Goal: Task Accomplishment & Management: Manage account settings

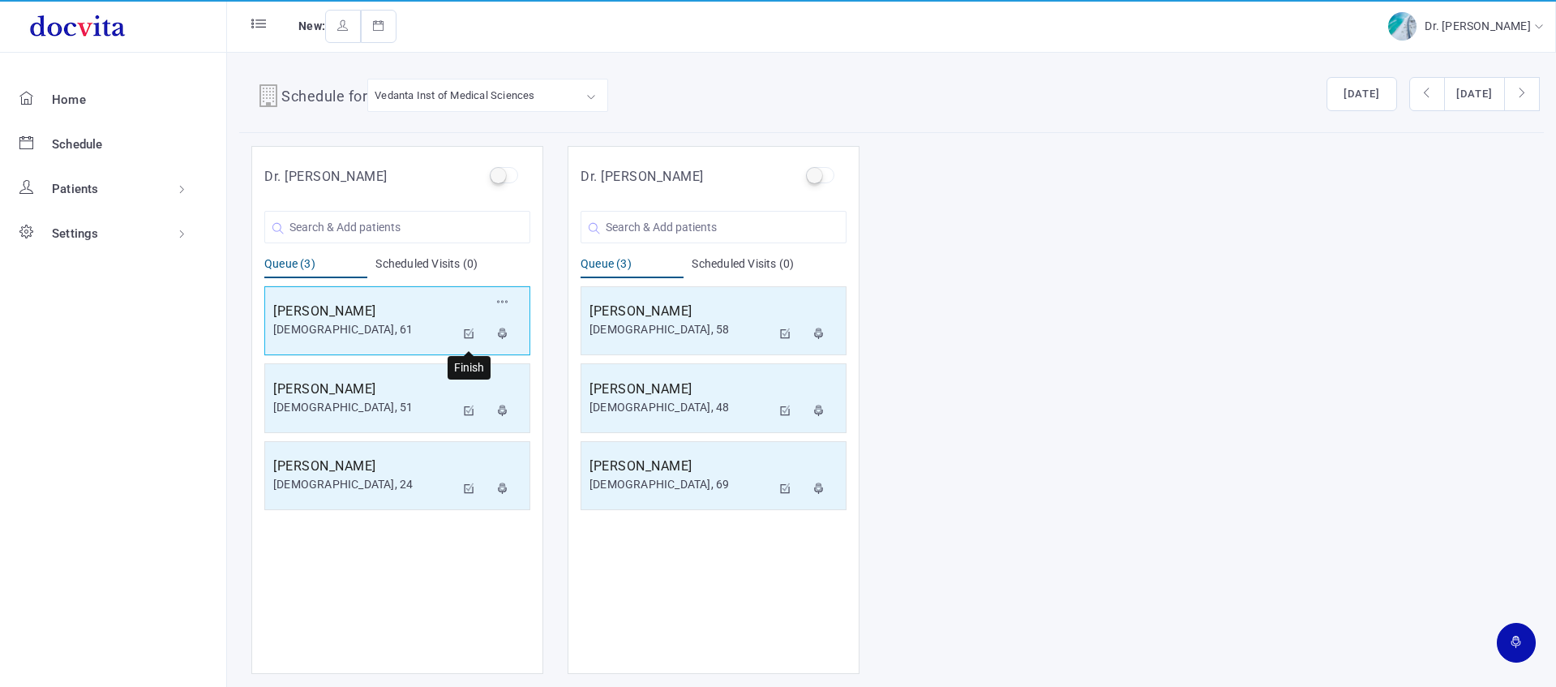
drag, startPoint x: 472, startPoint y: 333, endPoint x: 494, endPoint y: 313, distance: 29.8
click at [472, 333] on icon at bounding box center [469, 333] width 11 height 11
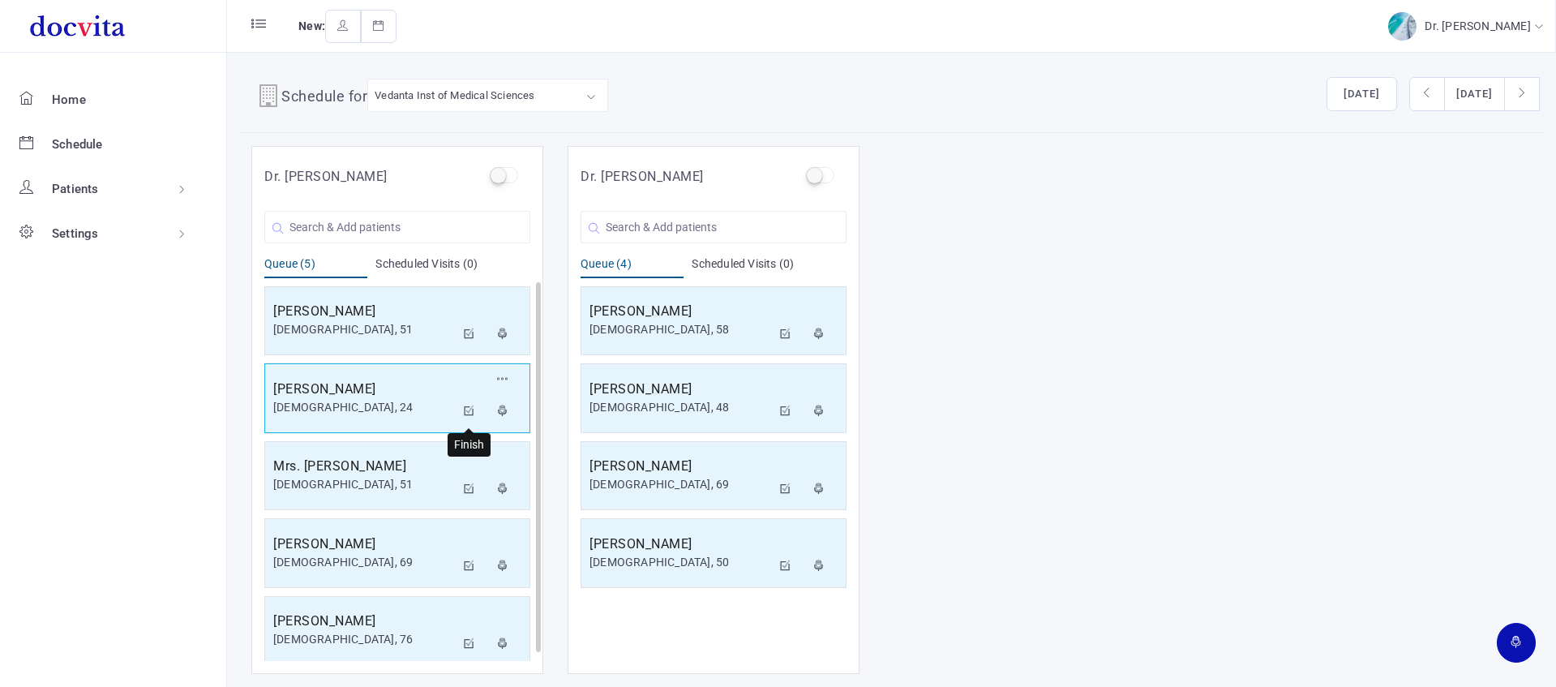
click at [472, 409] on icon at bounding box center [469, 410] width 11 height 11
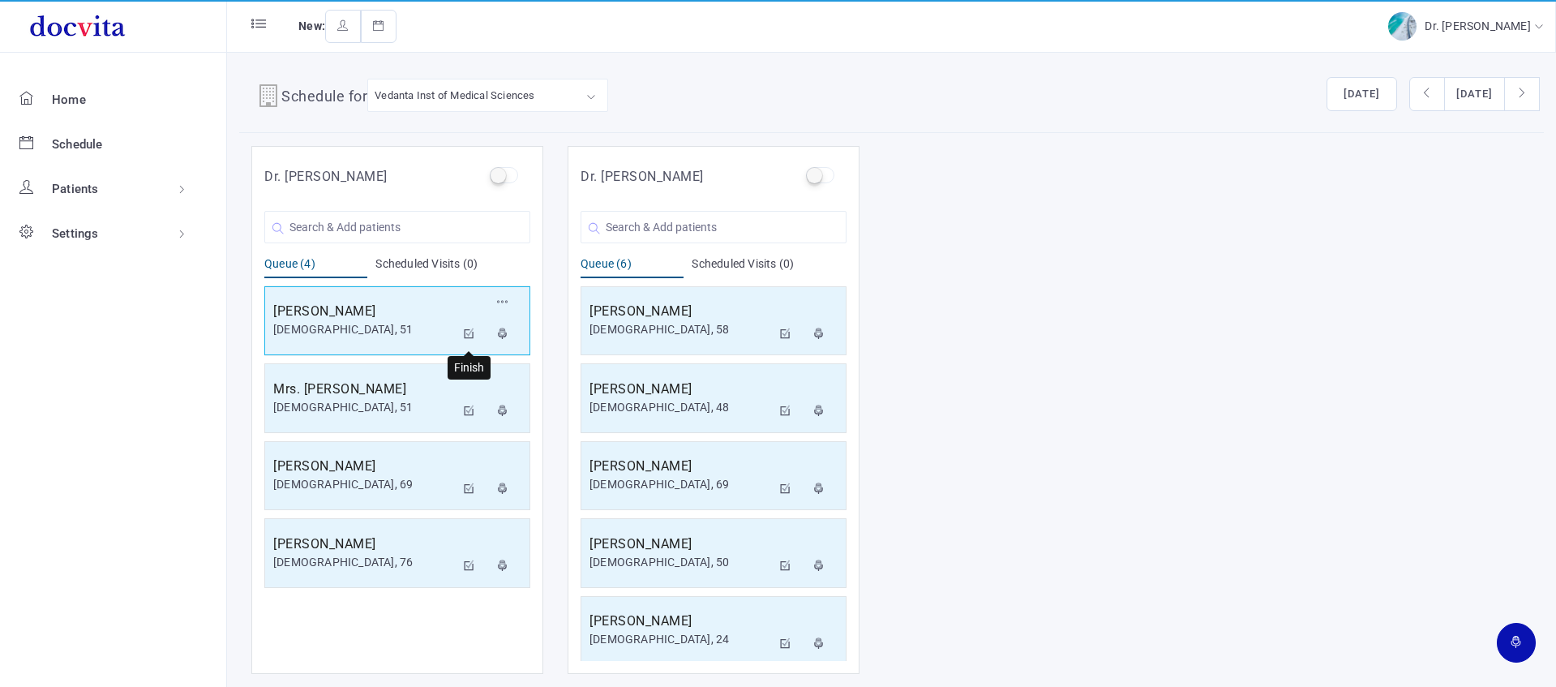
click at [461, 327] on button at bounding box center [469, 335] width 29 height 32
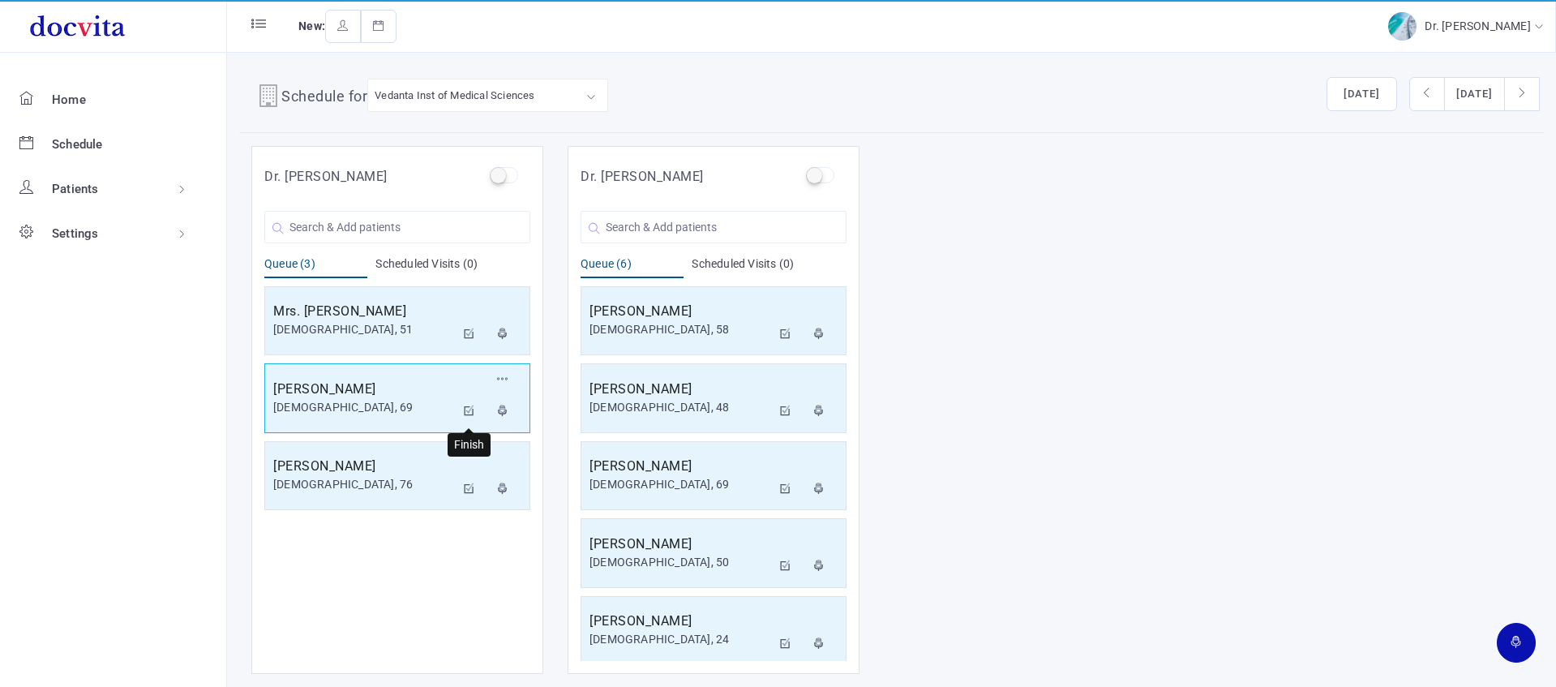
click at [470, 410] on icon at bounding box center [469, 410] width 11 height 11
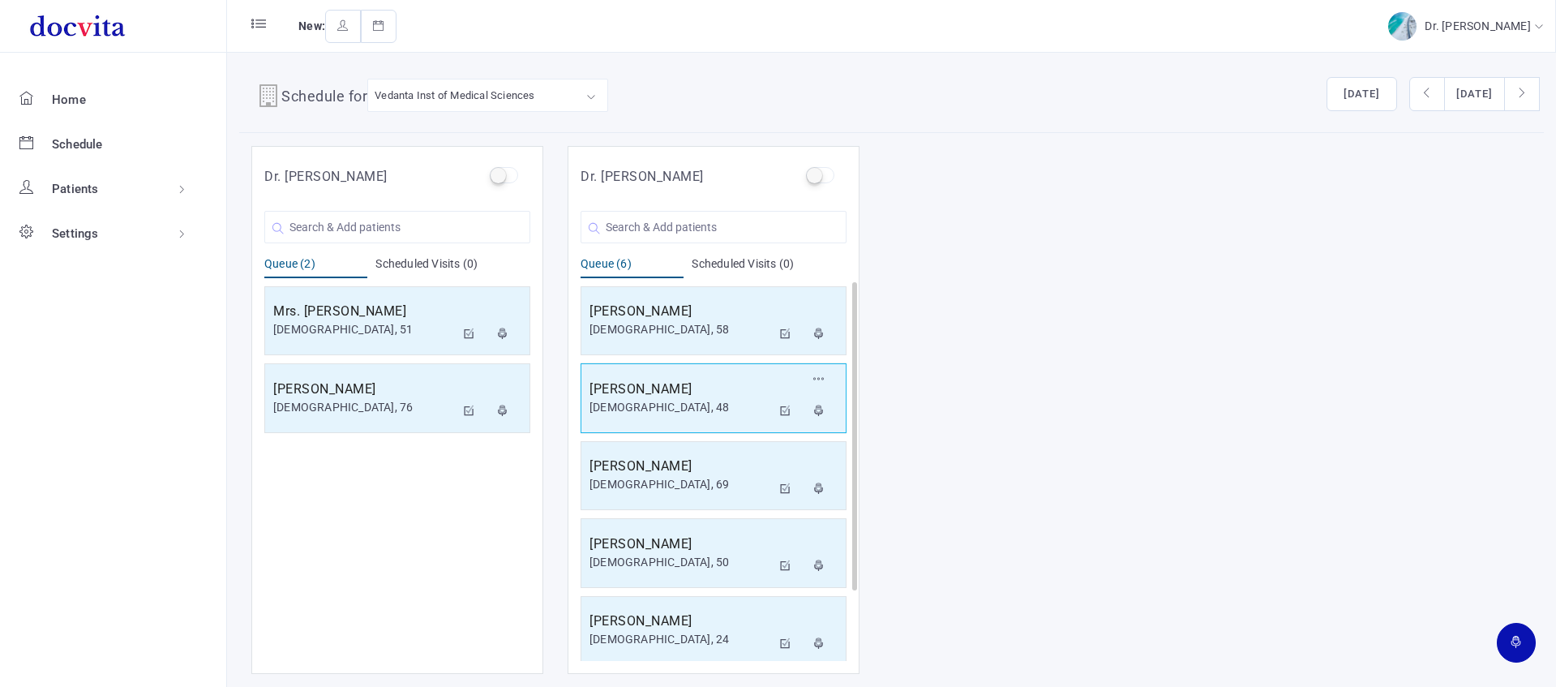
scroll to position [86, 0]
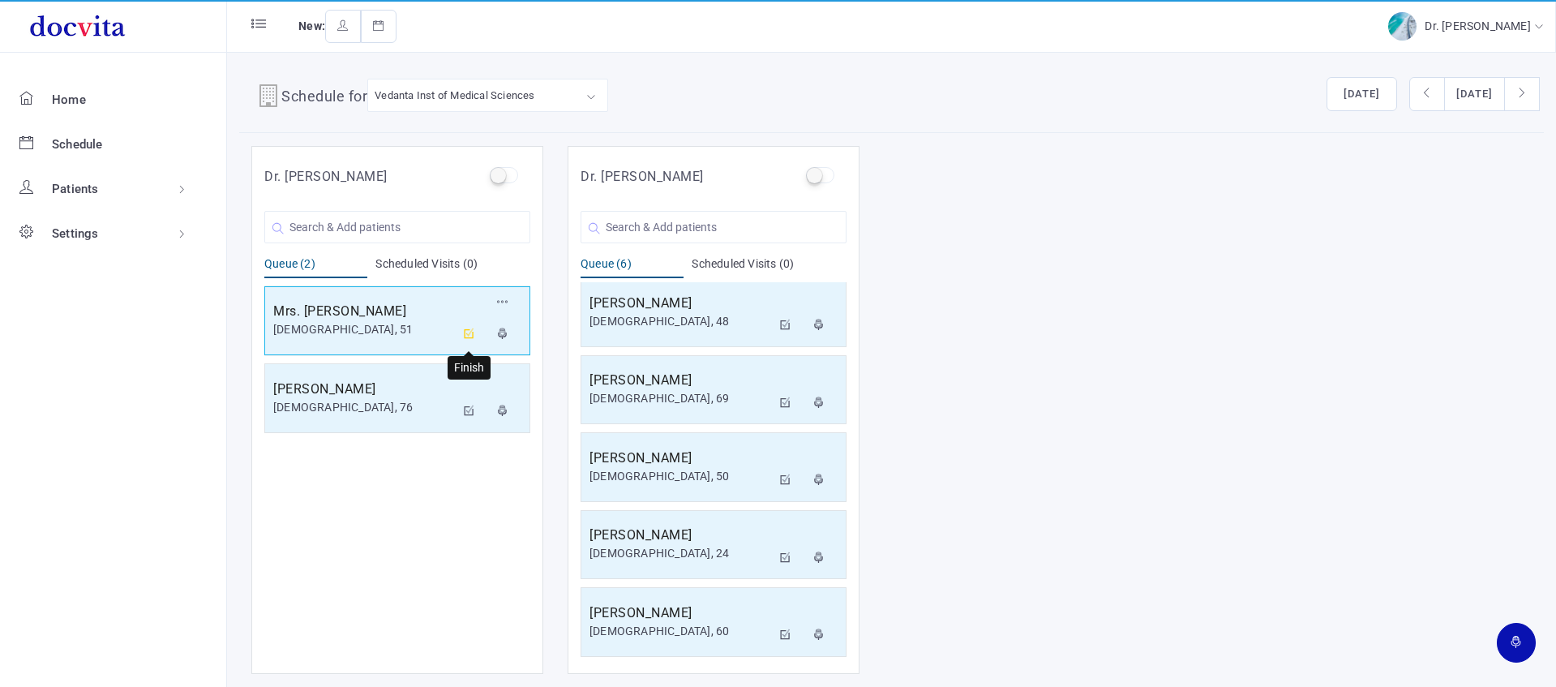
click at [470, 333] on icon at bounding box center [469, 333] width 11 height 11
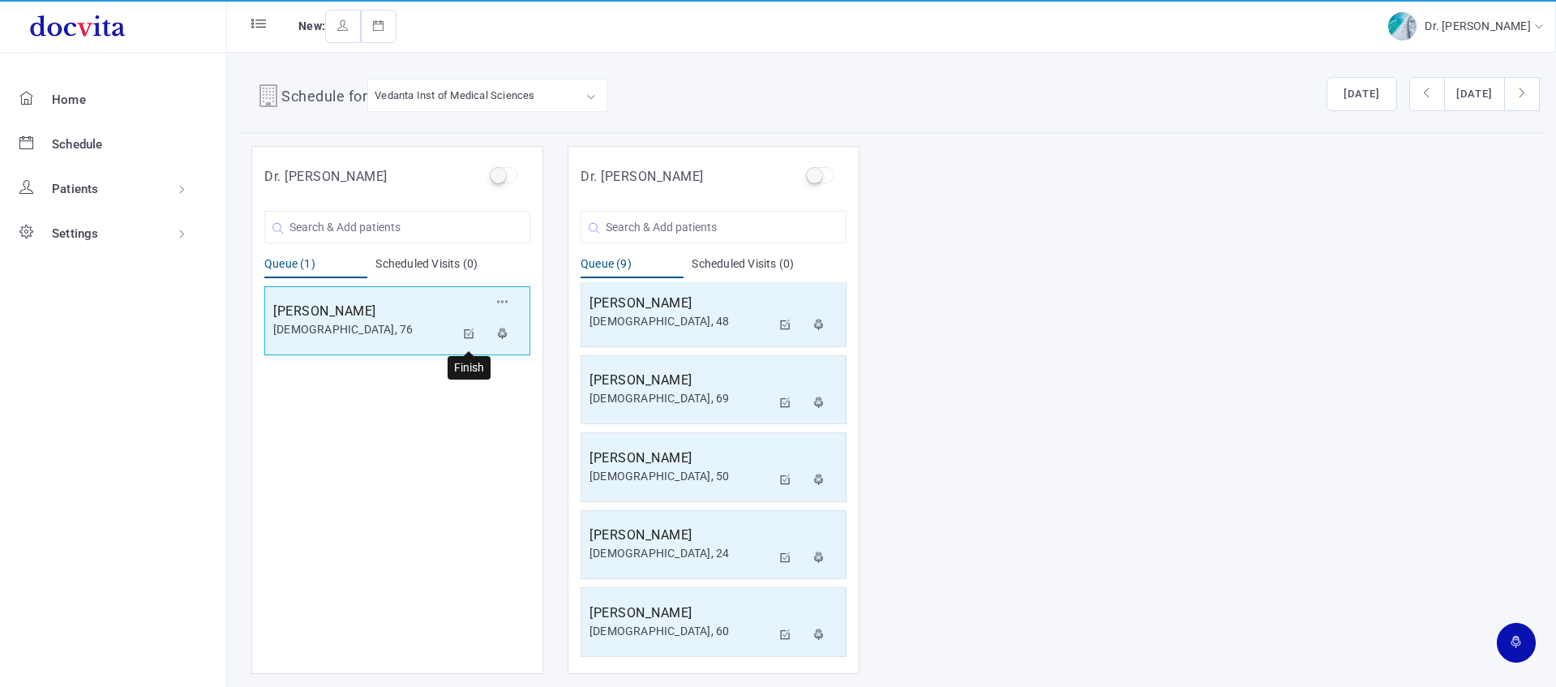
click at [468, 331] on icon at bounding box center [469, 333] width 11 height 11
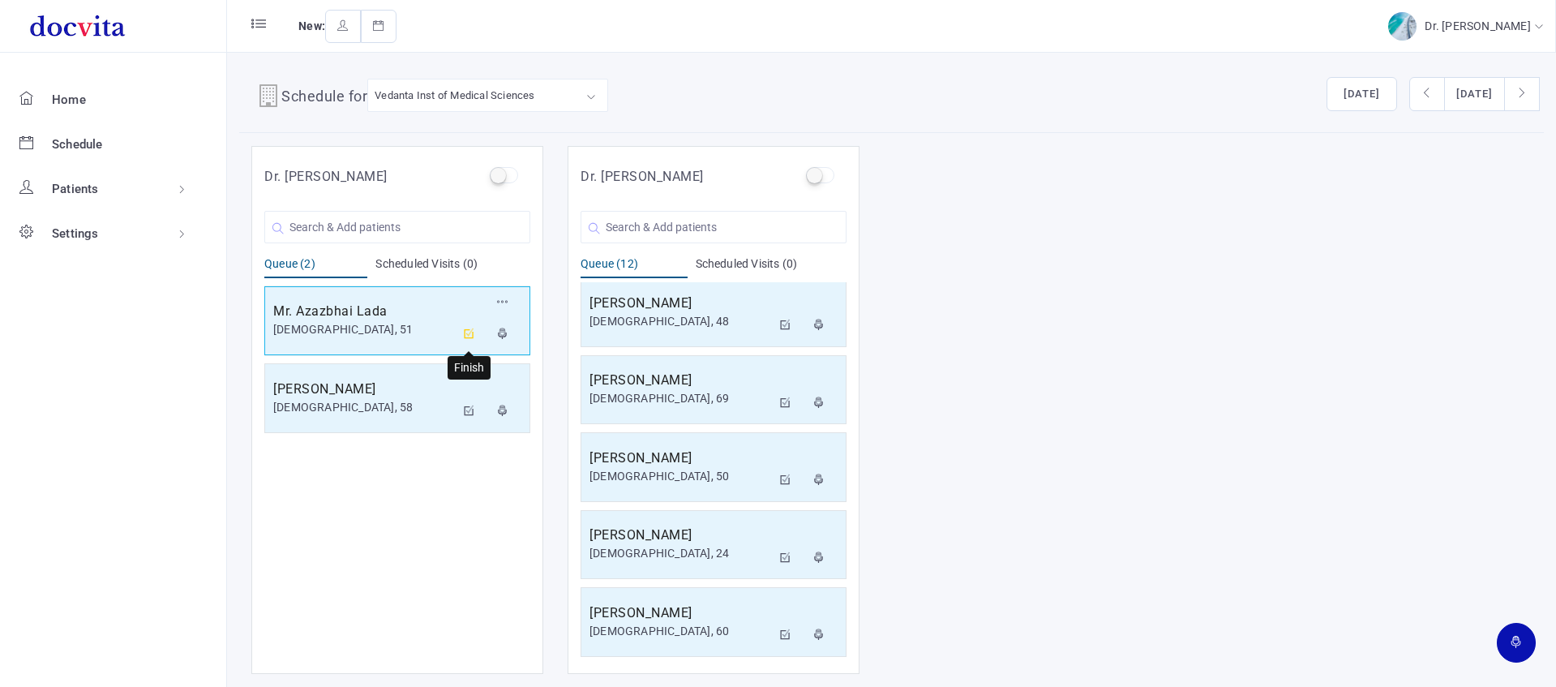
click at [465, 337] on icon at bounding box center [469, 333] width 11 height 11
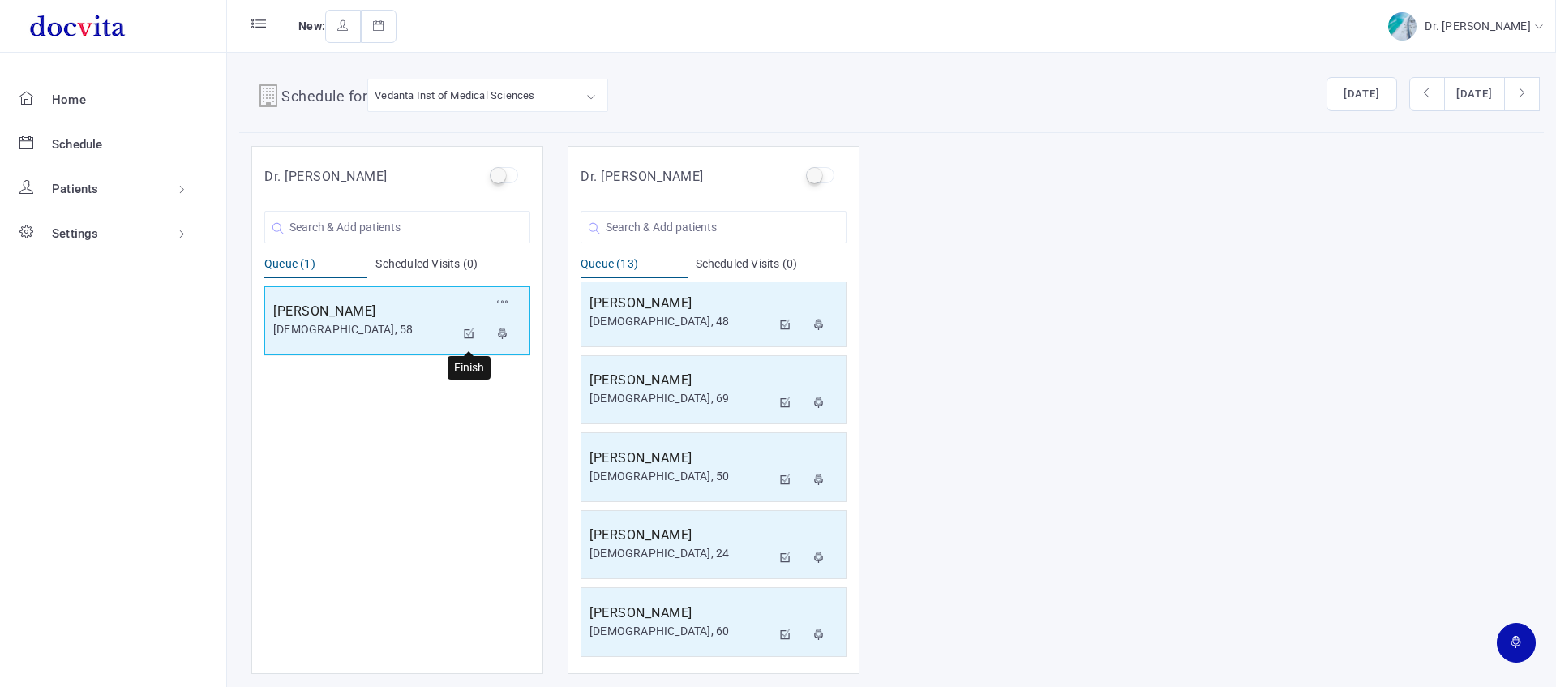
click at [467, 332] on icon at bounding box center [469, 333] width 11 height 11
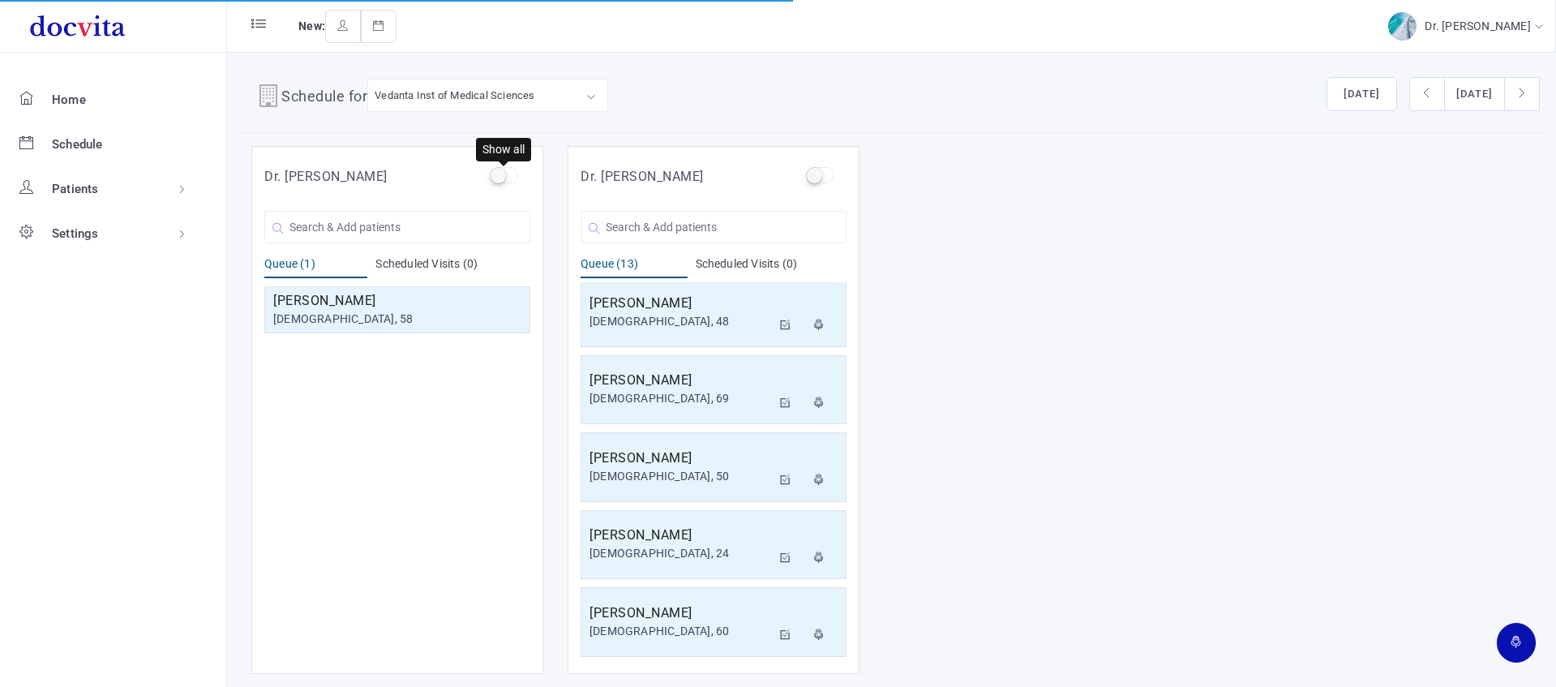
click at [497, 176] on label at bounding box center [504, 175] width 28 height 16
click at [497, 176] on input "checkbox" at bounding box center [495, 172] width 11 height 11
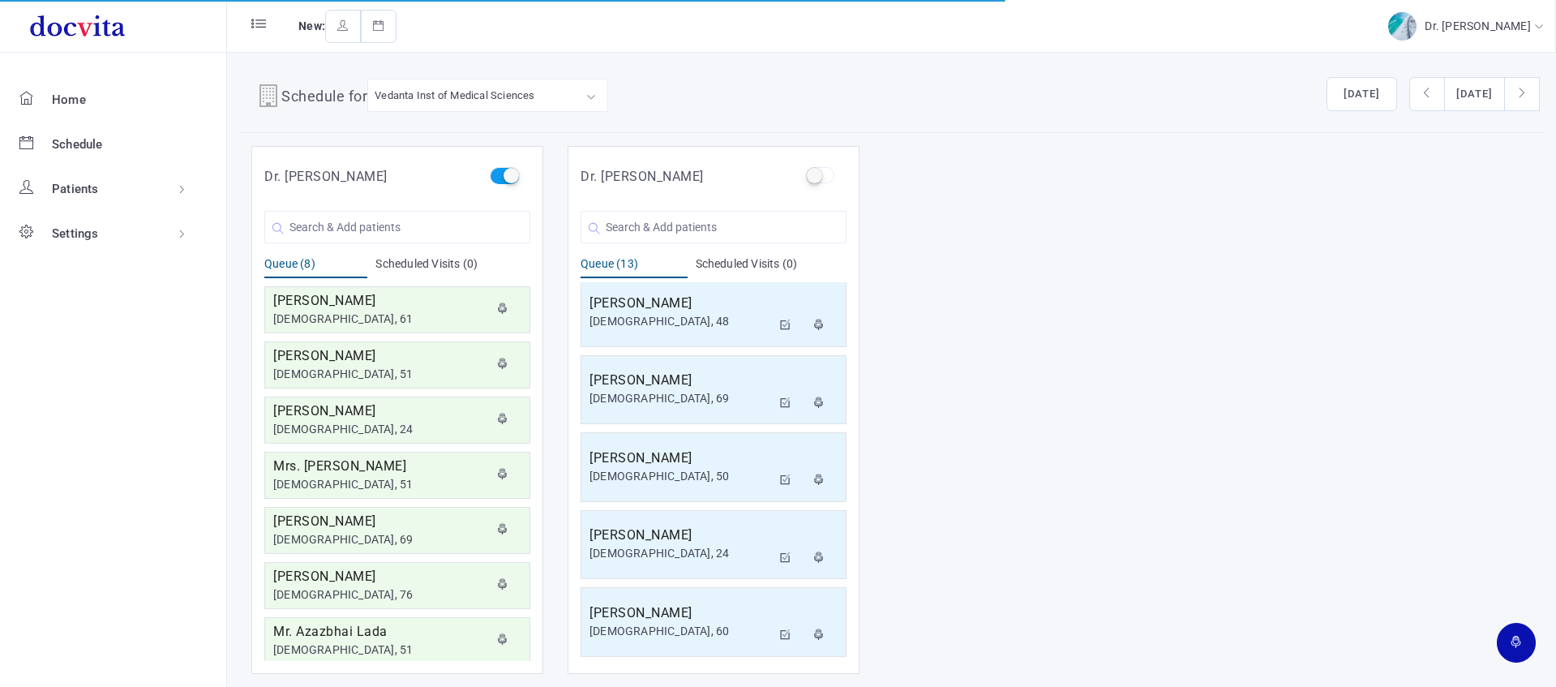
click at [513, 178] on label at bounding box center [504, 175] width 28 height 16
click at [500, 178] on input "checkbox" at bounding box center [495, 172] width 11 height 11
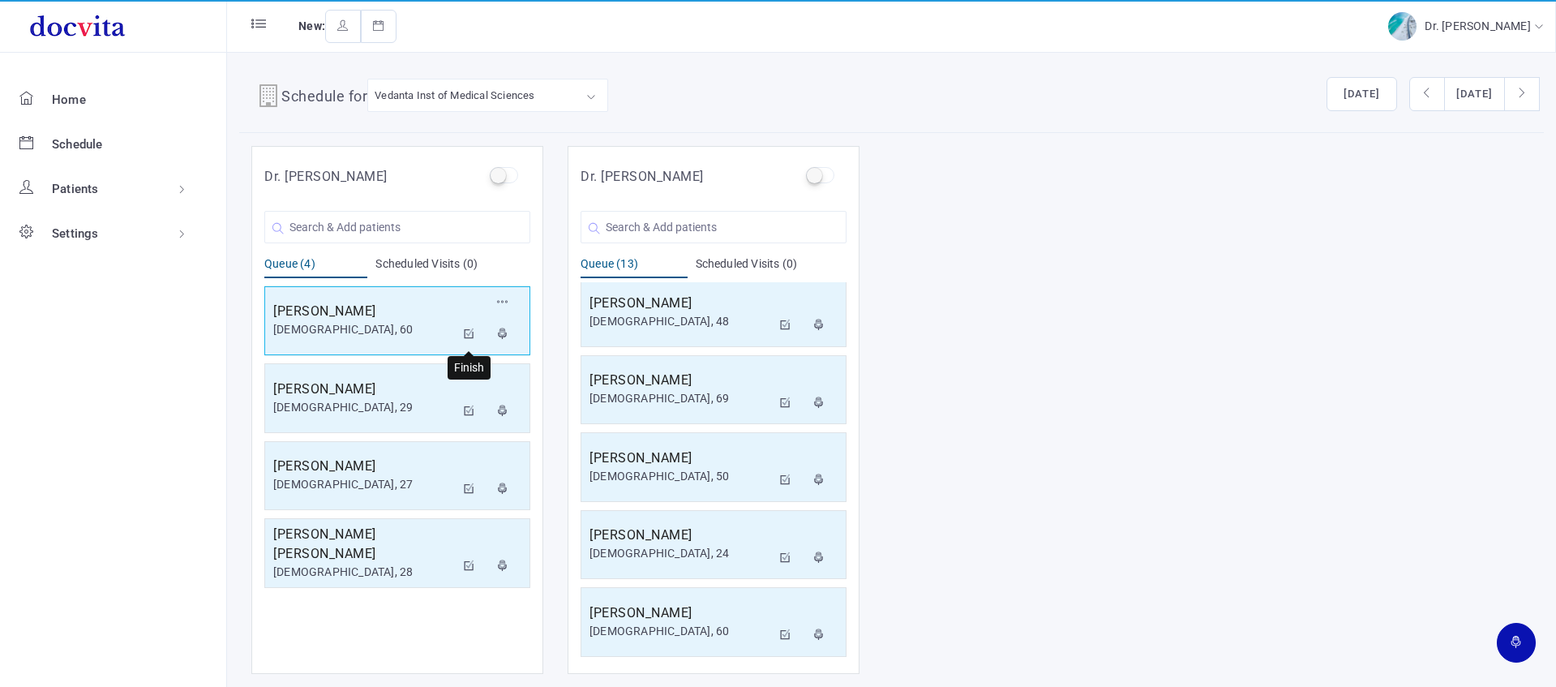
click at [469, 332] on icon at bounding box center [469, 333] width 11 height 11
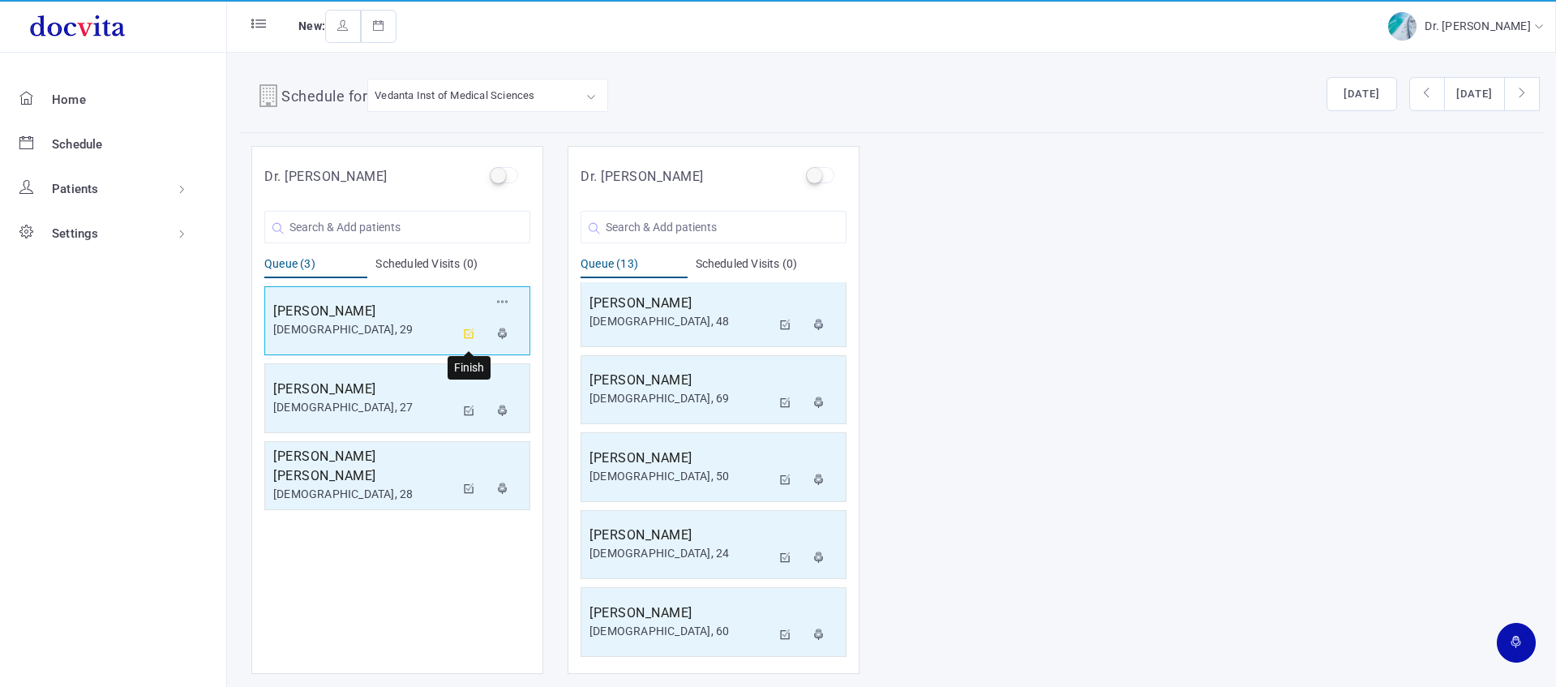
click at [471, 337] on icon at bounding box center [469, 333] width 11 height 11
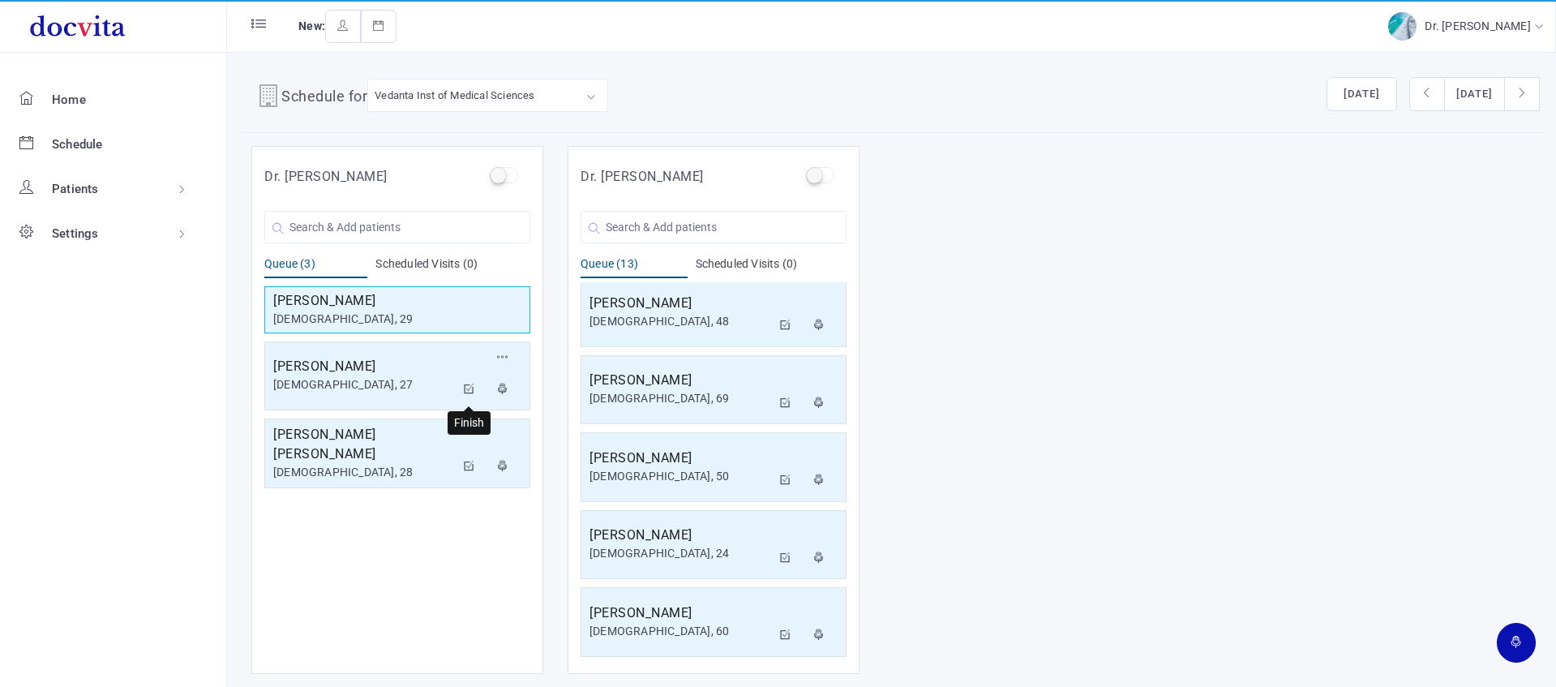
click at [470, 389] on icon at bounding box center [469, 389] width 11 height 11
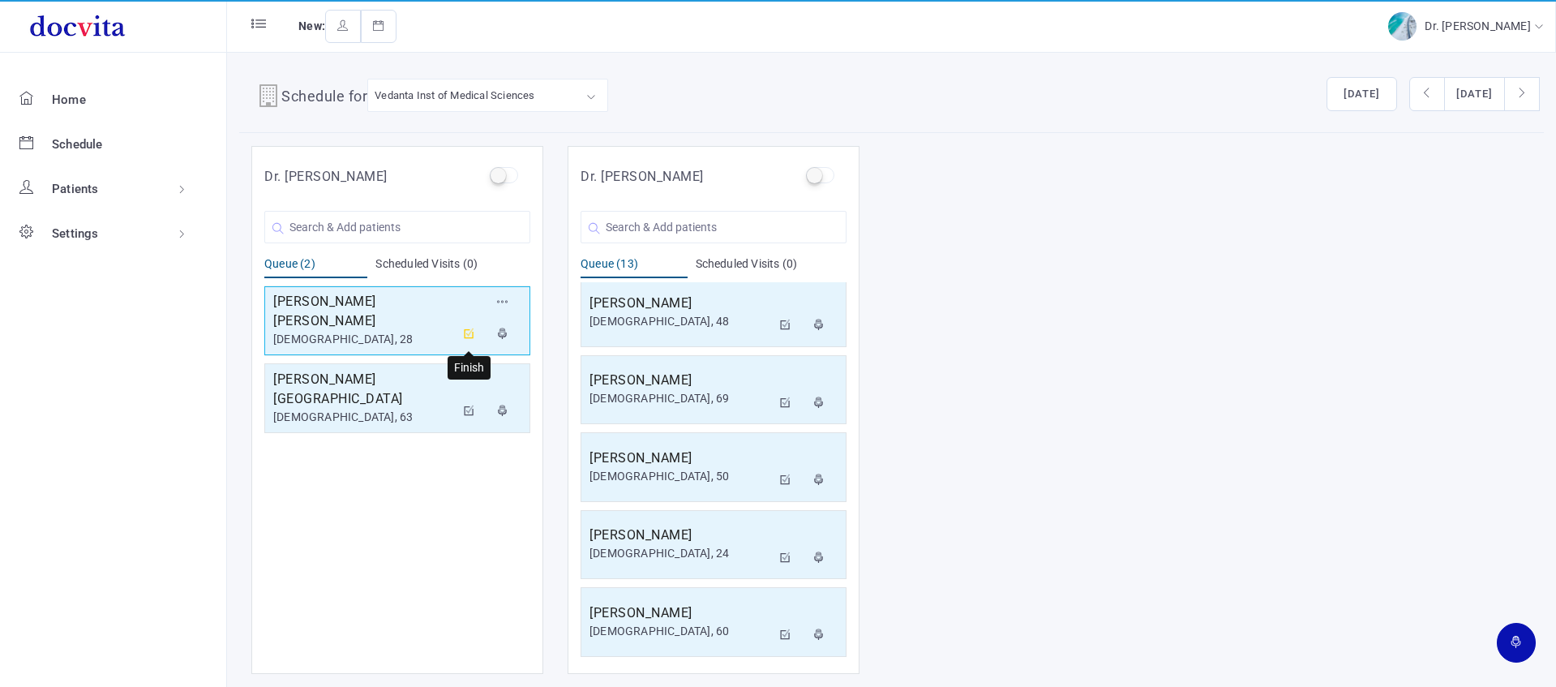
click at [467, 332] on icon at bounding box center [469, 333] width 11 height 11
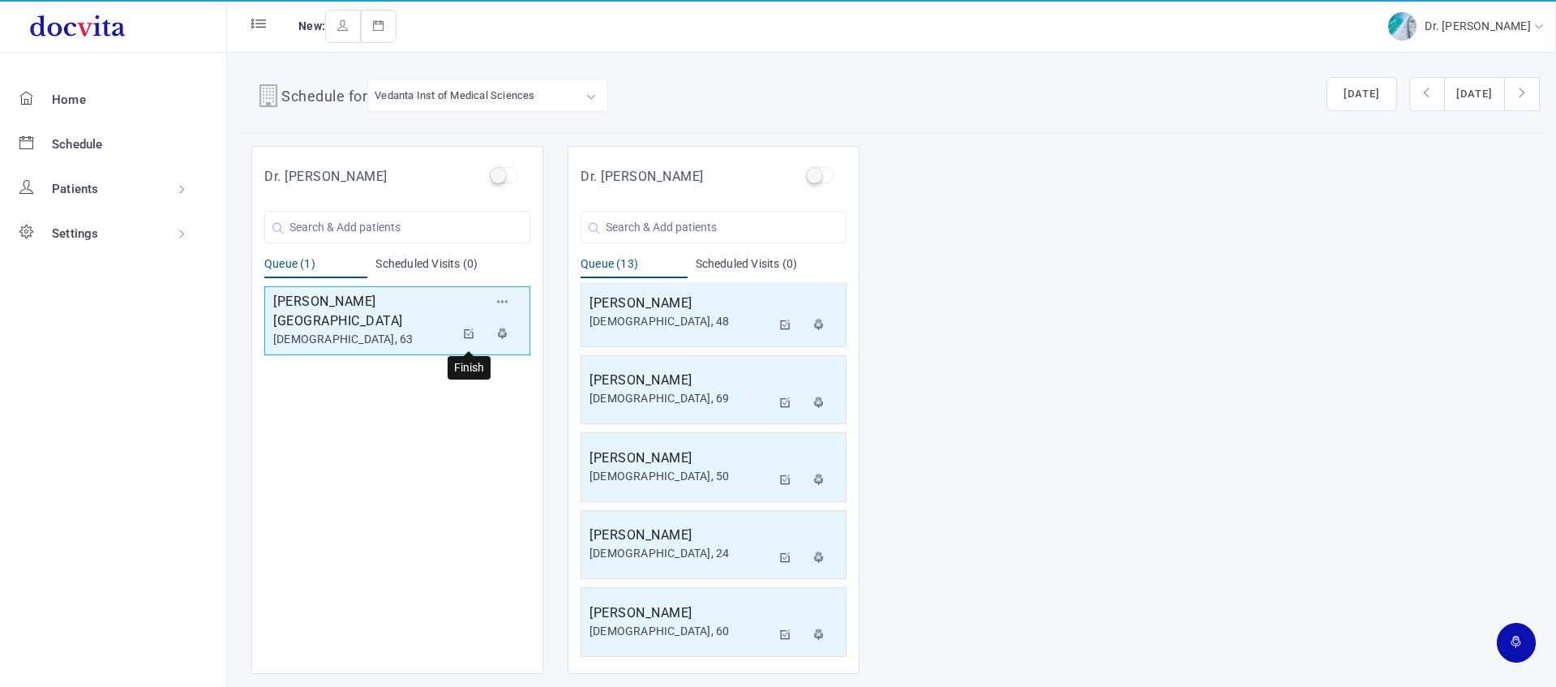
drag, startPoint x: 472, startPoint y: 331, endPoint x: 488, endPoint y: 299, distance: 35.5
click at [472, 331] on icon at bounding box center [469, 333] width 11 height 11
click at [473, 333] on icon at bounding box center [469, 333] width 11 height 11
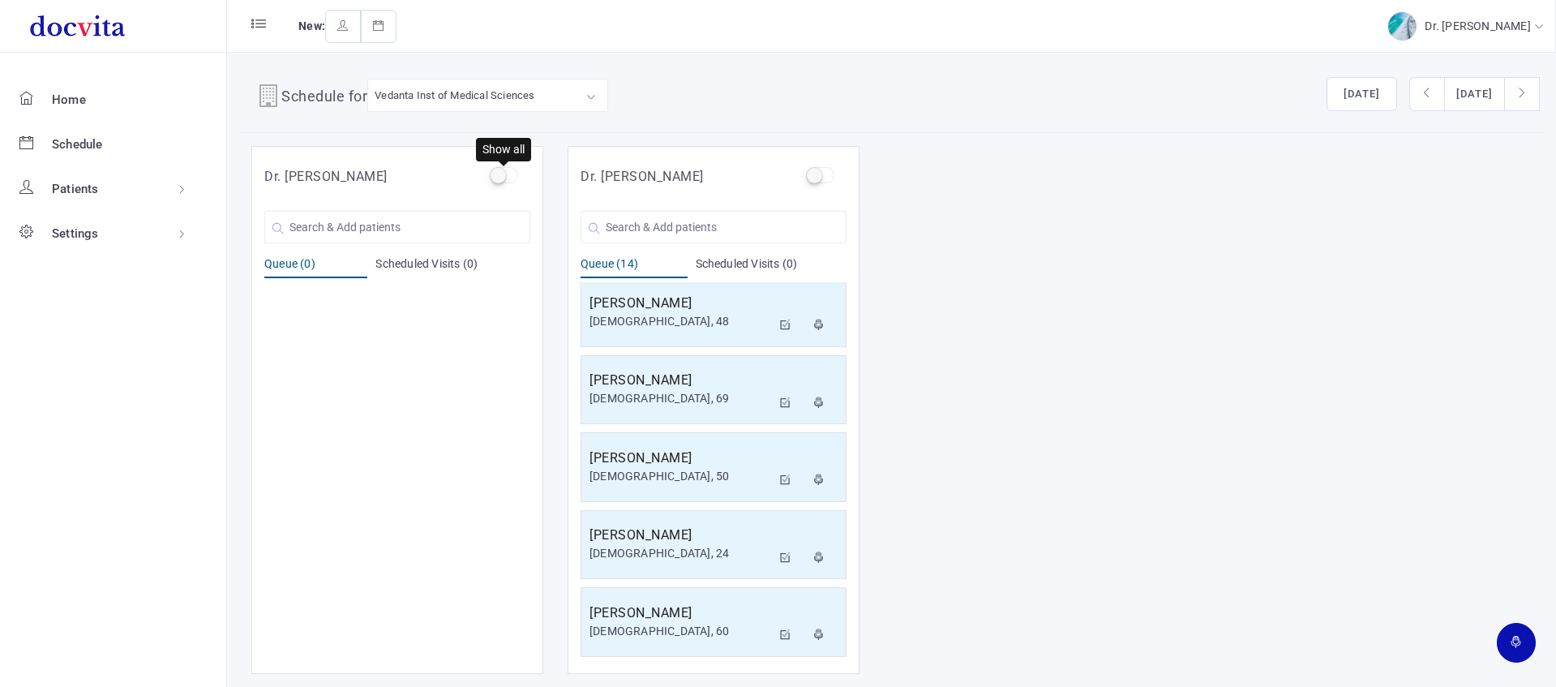
click at [497, 174] on label at bounding box center [504, 175] width 28 height 16
click at [497, 174] on input "checkbox" at bounding box center [495, 172] width 11 height 11
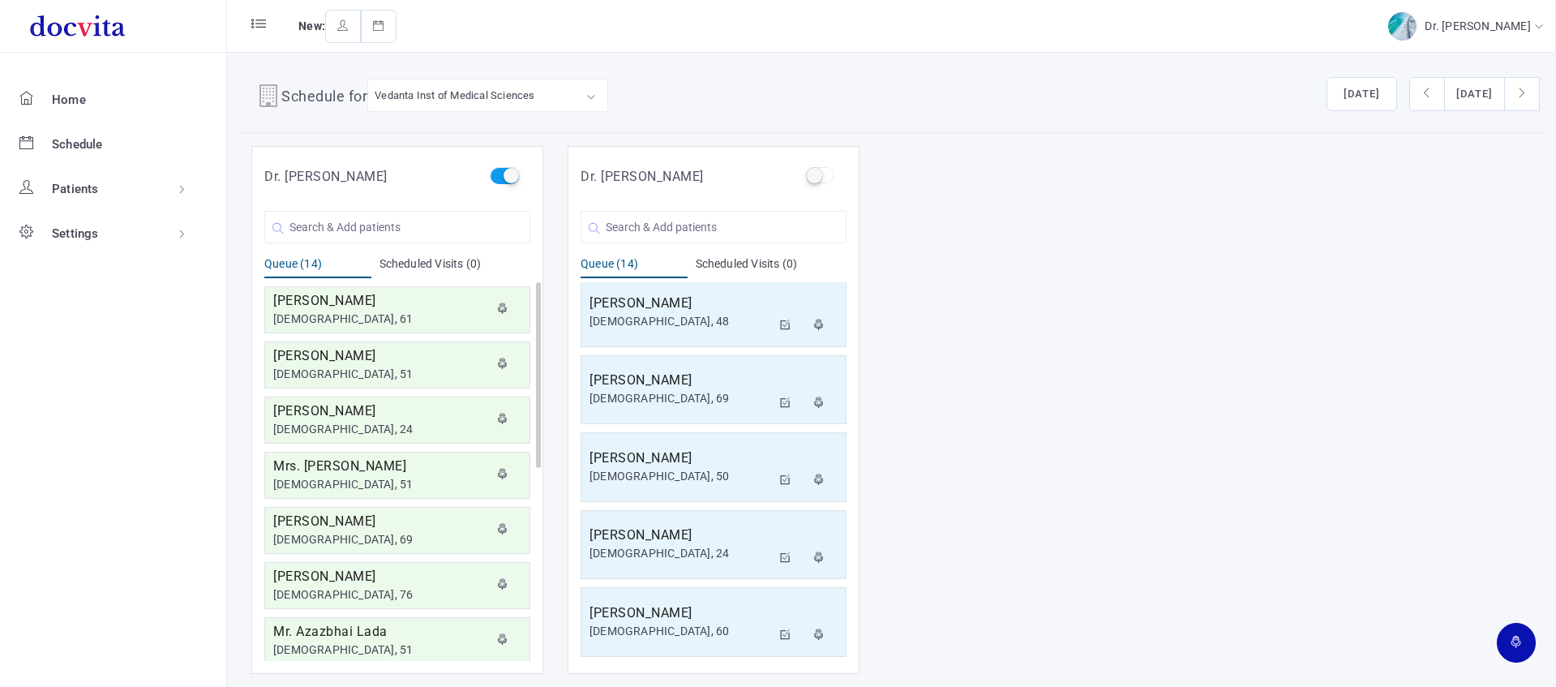
click at [510, 173] on label at bounding box center [504, 175] width 28 height 16
click at [500, 173] on input "checkbox" at bounding box center [495, 172] width 11 height 11
checkbox input "false"
